Goal: Check status: Check status

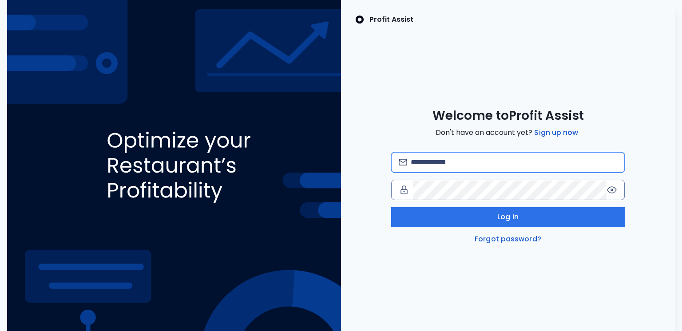
click at [469, 160] on input "email" at bounding box center [514, 163] width 207 height 20
type input "**********"
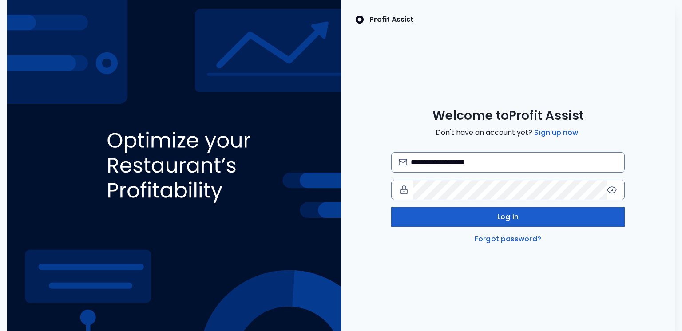
click at [470, 217] on button "Log in" at bounding box center [508, 217] width 234 height 20
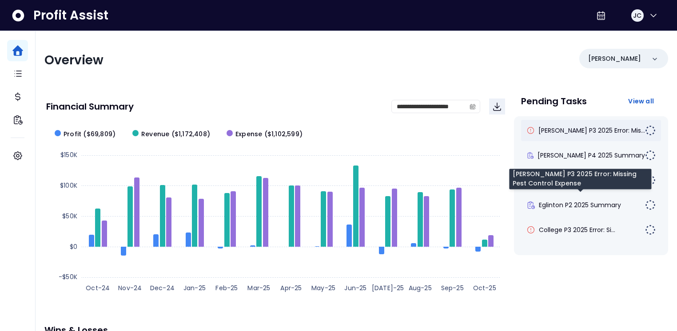
click at [557, 127] on span "[PERSON_NAME] P3 2025 Error: Mis..." at bounding box center [591, 130] width 107 height 9
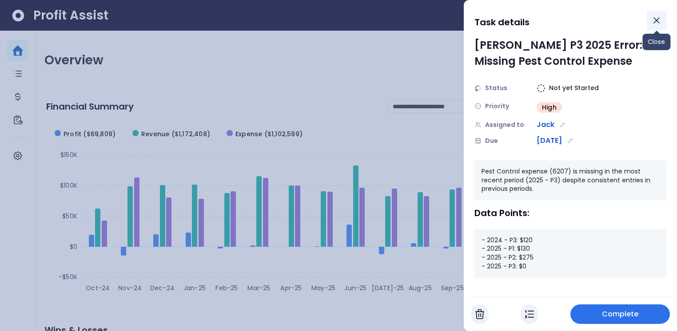
click at [653, 24] on icon "Close" at bounding box center [656, 20] width 11 height 11
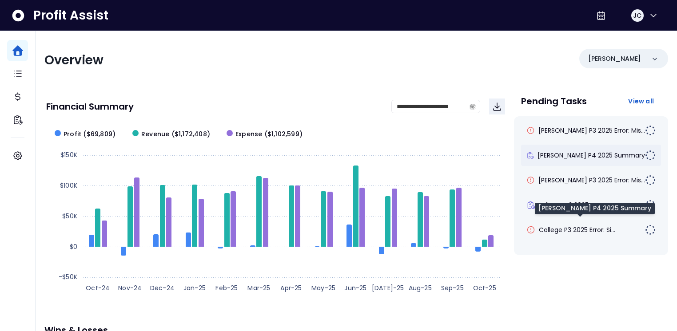
click at [563, 159] on span "[PERSON_NAME] P4 2025 Summary" at bounding box center [590, 155] width 107 height 9
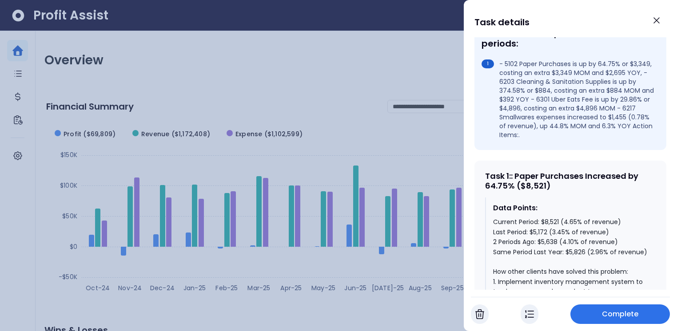
scroll to position [296, 0]
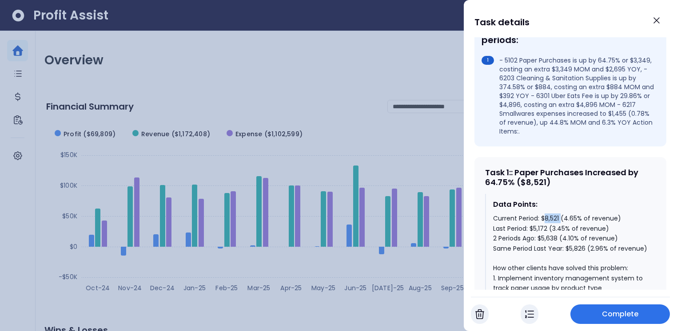
drag, startPoint x: 544, startPoint y: 203, endPoint x: 560, endPoint y: 203, distance: 16.4
click at [560, 214] on div "Current Period: $8,521 (4.65% of revenue) Last Period: $5,172 (3.45% of revenue…" at bounding box center [570, 318] width 155 height 209
drag, startPoint x: 564, startPoint y: 203, endPoint x: 578, endPoint y: 203, distance: 14.7
click at [578, 214] on div "Current Period: $8,521 (4.65% of revenue) Last Period: $5,172 (3.45% of revenue…" at bounding box center [570, 318] width 155 height 209
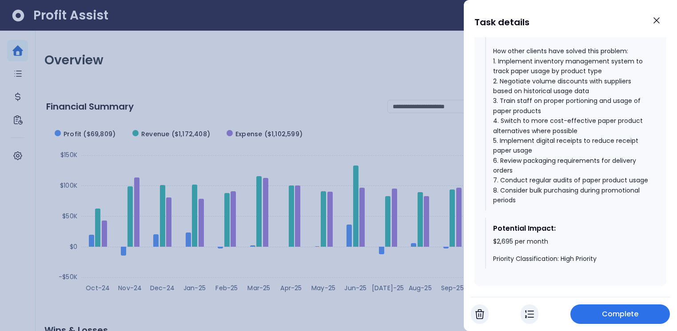
scroll to position [513, 0]
drag, startPoint x: 493, startPoint y: 244, endPoint x: 559, endPoint y: 247, distance: 65.8
click at [559, 246] on div "$2,695 per month Priority Classification: High Priority" at bounding box center [570, 251] width 155 height 26
click at [655, 22] on icon "Close" at bounding box center [656, 20] width 11 height 11
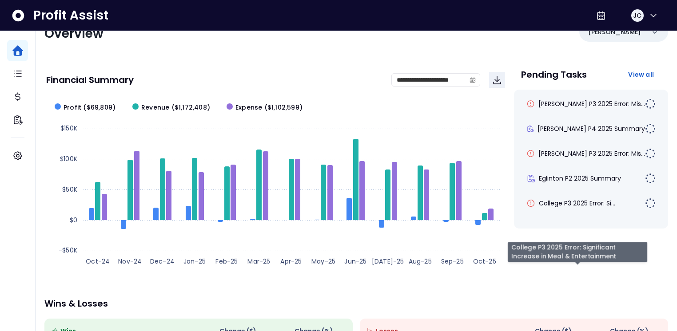
scroll to position [0, 0]
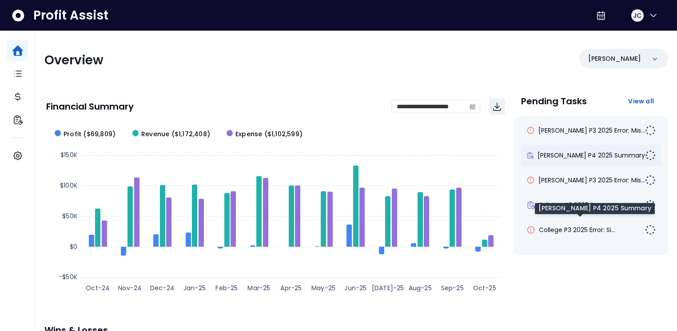
click at [564, 152] on span "[PERSON_NAME] P4 2025 Summary" at bounding box center [590, 155] width 107 height 9
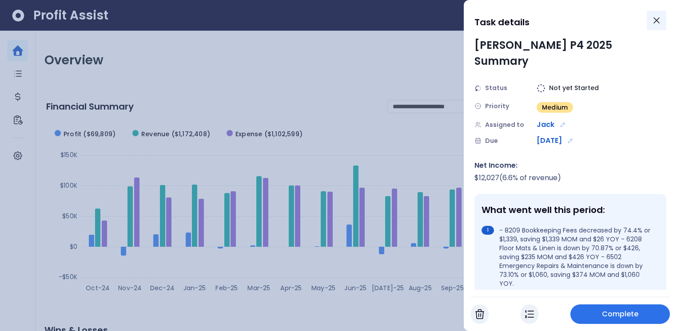
click at [656, 23] on icon "Close" at bounding box center [656, 20] width 11 height 11
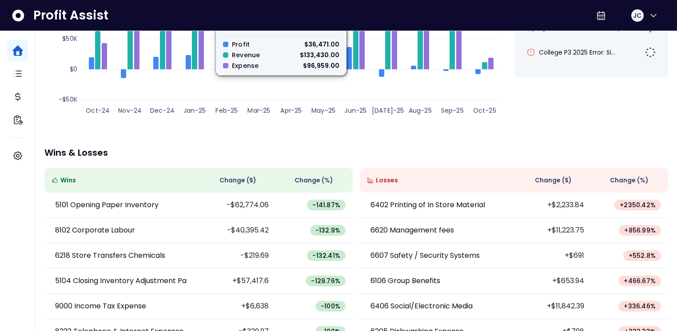
scroll to position [211, 0]
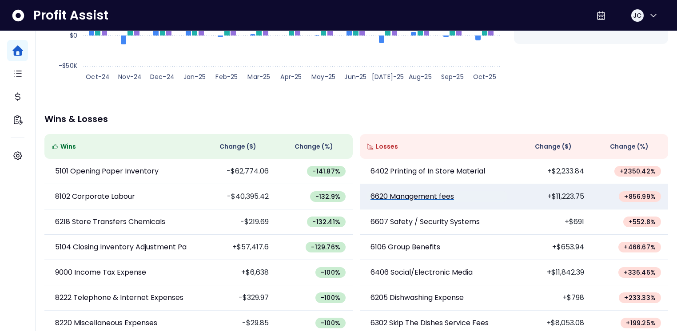
click at [417, 199] on p "6620 Management fees" at bounding box center [411, 196] width 83 height 11
